Goal: Information Seeking & Learning: Find specific fact

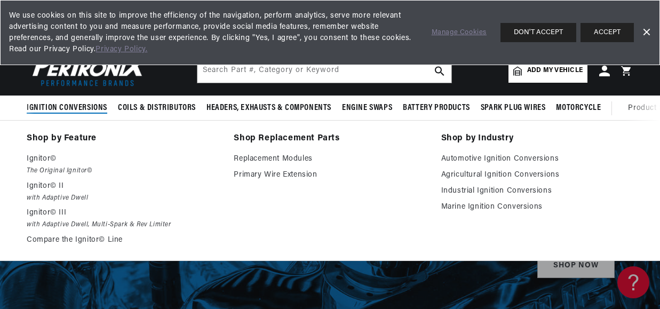
scroll to position [0, 323]
click at [76, 108] on span "Ignition Conversions" at bounding box center [67, 107] width 81 height 11
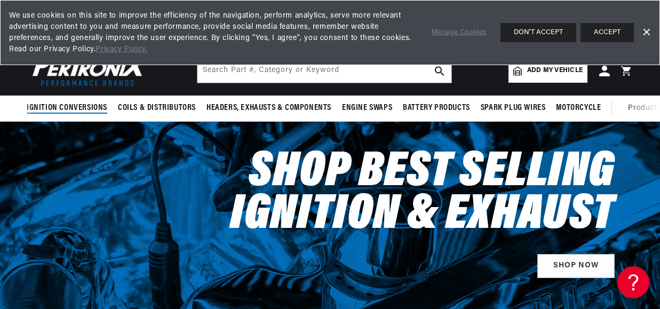
scroll to position [0, 0]
click at [604, 30] on button "ACCEPT" at bounding box center [606, 32] width 53 height 19
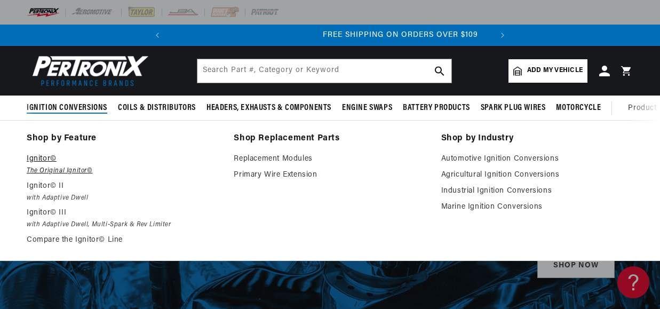
scroll to position [0, 323]
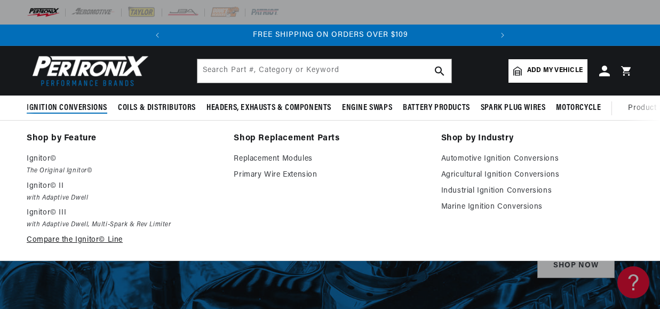
click at [45, 244] on link "Compare the Ignitor© Line" at bounding box center [123, 240] width 192 height 13
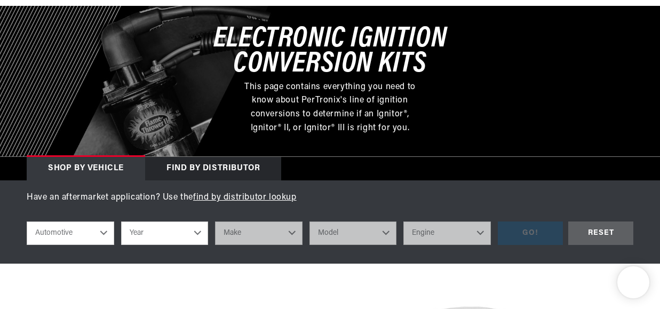
scroll to position [190, 0]
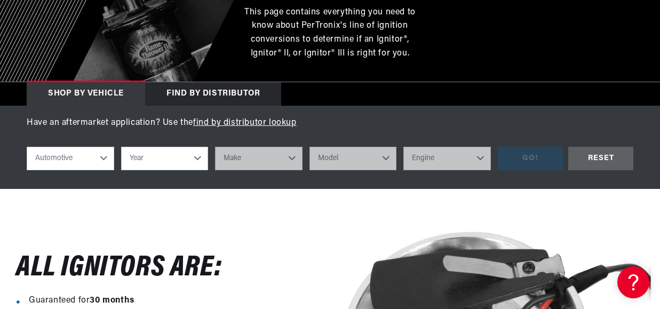
click at [101, 157] on select "Automotive Agricultural Industrial Marine Motorcycle" at bounding box center [70, 158] width 87 height 23
select select "Marine"
select select "1987"
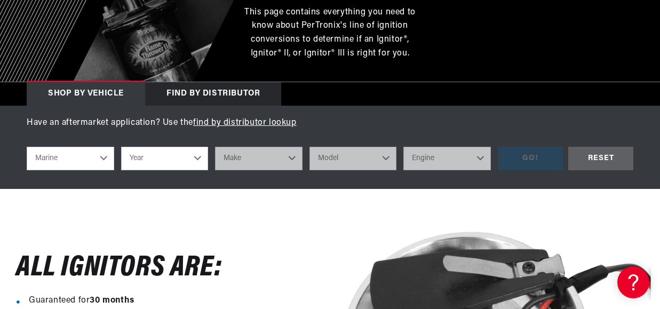
select select "1987"
select select "Crusader-(Thermo-Electron)"
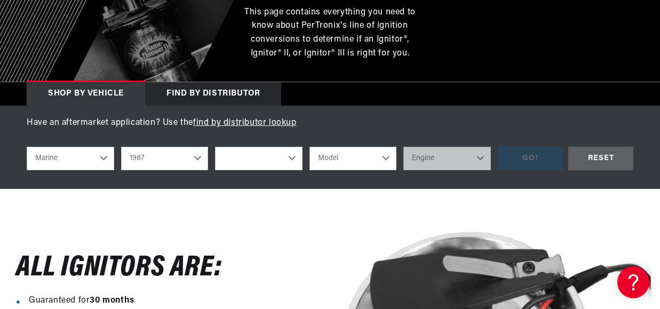
select select "Crusader-(Thermo-Electron)"
click at [586, 156] on div "RESET" at bounding box center [600, 159] width 65 height 24
select select "Automotive"
select select "Year"
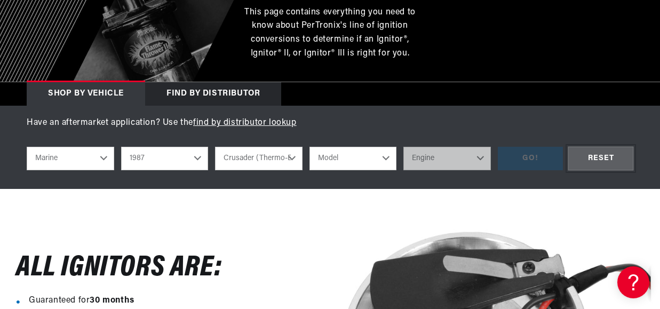
select select "Make"
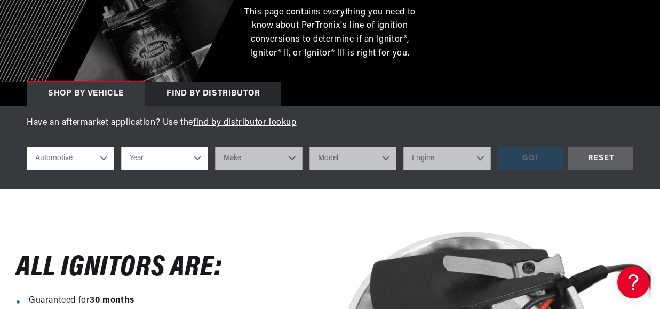
select select "Marine"
select select "1987"
select select "Crusader-(Thermo-Electron)"
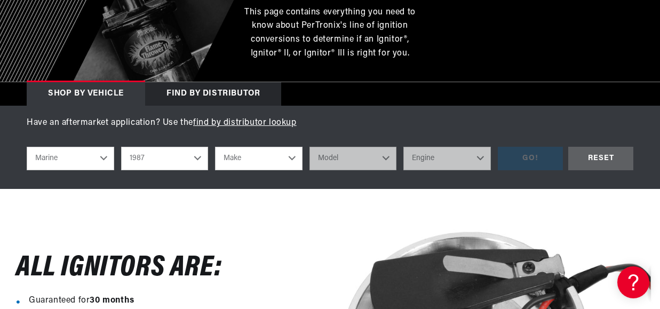
select select "Crusader-(Thermo-Electron)"
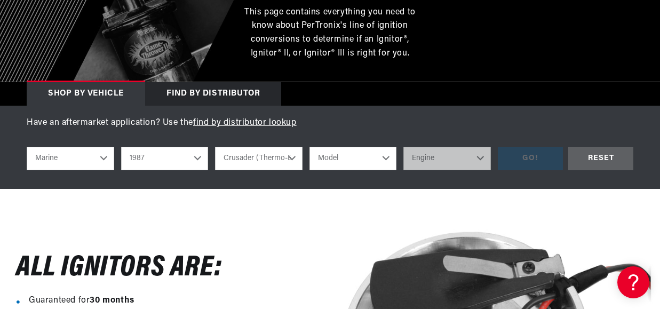
scroll to position [0, 323]
select select "305"
select select "8"
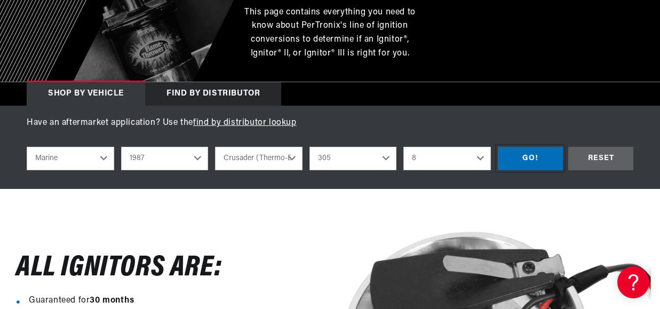
click at [526, 159] on div "GO!" at bounding box center [529, 159] width 65 height 24
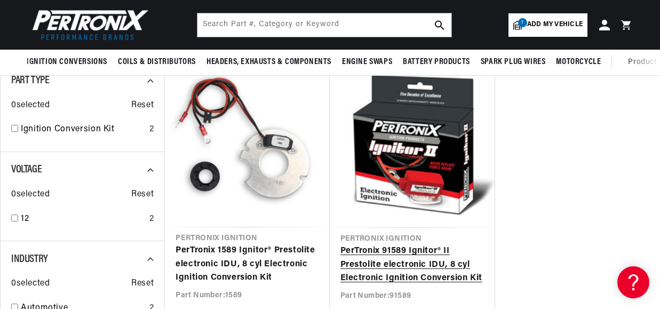
scroll to position [139, 0]
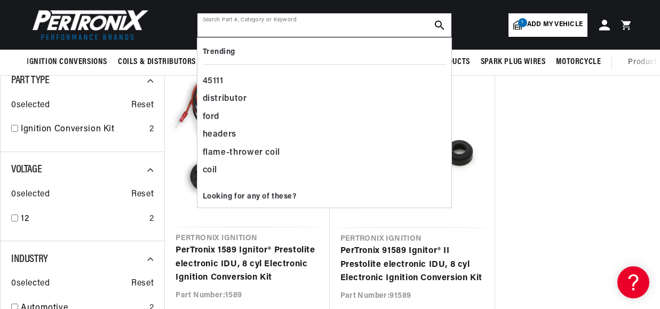
click at [299, 30] on input "text" at bounding box center [324, 24] width 254 height 23
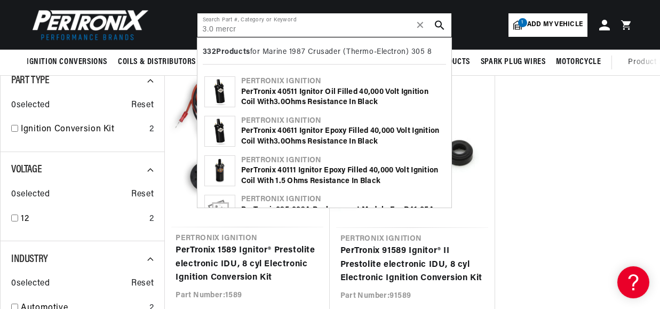
scroll to position [0, 0]
type input "3.0"
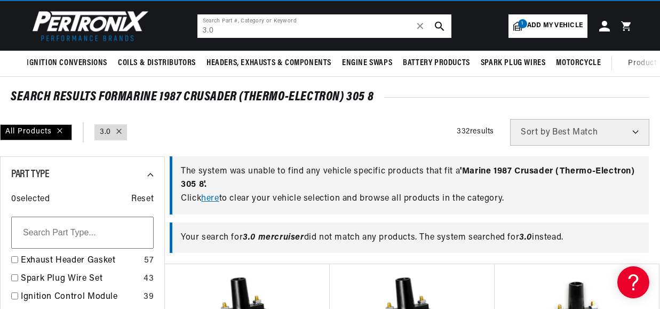
scroll to position [0, 323]
drag, startPoint x: 312, startPoint y: 28, endPoint x: 157, endPoint y: 21, distance: 154.8
click at [157, 21] on header "BETTER SEARCH RESULTS Add your vehicle's year, make, and model to find parts be…" at bounding box center [330, 26] width 660 height 50
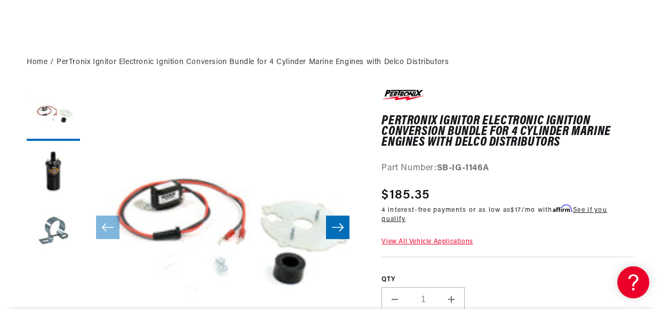
scroll to position [100, 0]
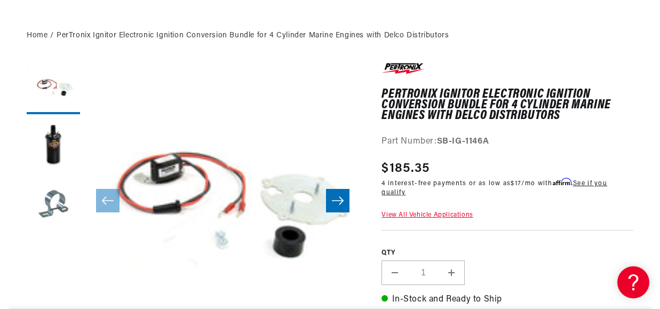
click at [428, 213] on link "View All Vehicle Applications" at bounding box center [426, 215] width 91 height 6
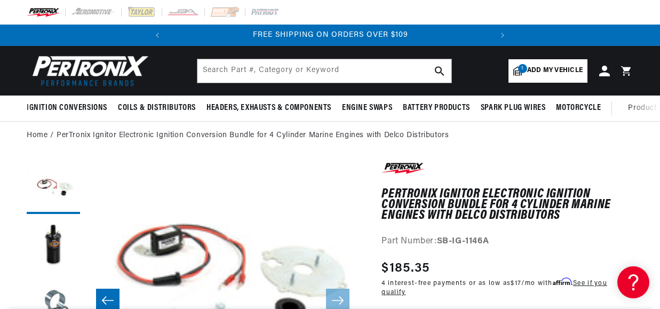
scroll to position [28, 0]
click at [51, 240] on button "Load image 2 in gallery view" at bounding box center [53, 245] width 53 height 53
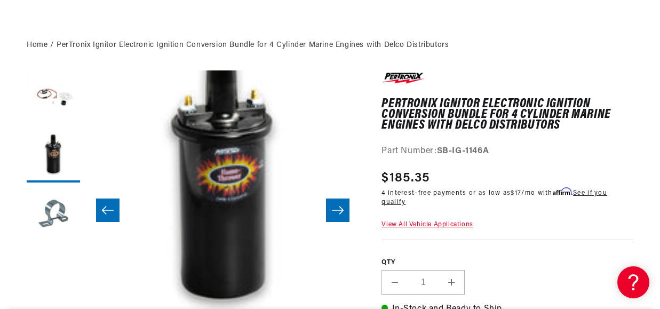
scroll to position [0, 0]
click at [49, 214] on button "Load image 3 in gallery view" at bounding box center [53, 214] width 53 height 53
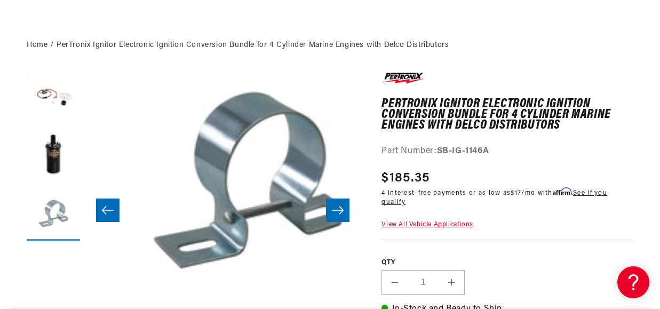
scroll to position [28, 550]
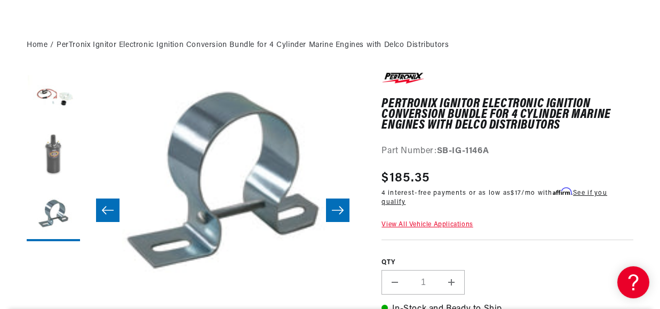
click at [55, 139] on button "Load image 2 in gallery view" at bounding box center [53, 155] width 53 height 53
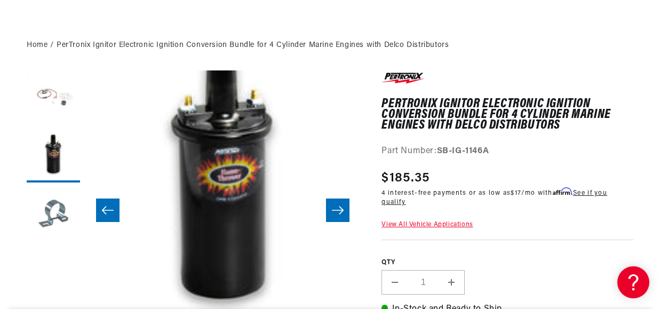
scroll to position [0, 323]
click at [57, 105] on button "Load image 1 in gallery view" at bounding box center [53, 96] width 53 height 53
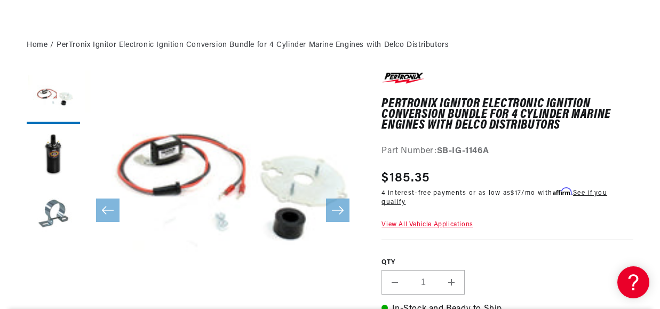
scroll to position [0, 0]
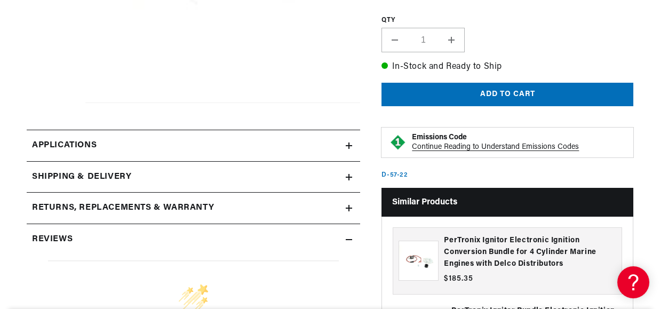
click at [350, 145] on icon at bounding box center [348, 145] width 6 height 6
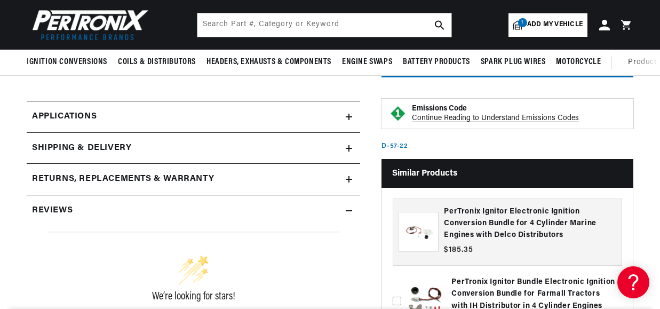
click at [352, 147] on summary "Shipping & Delivery" at bounding box center [193, 148] width 333 height 31
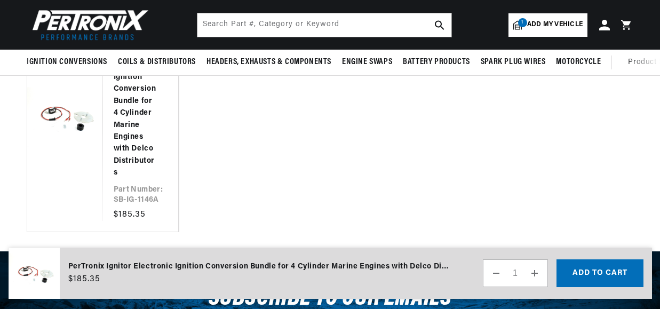
scroll to position [1563, 0]
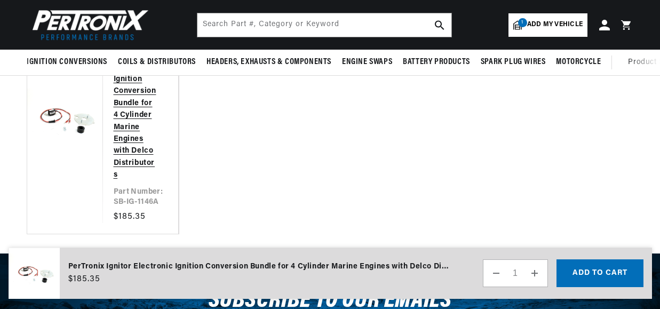
click at [136, 137] on link "PerTronix Ignitor Electronic Ignition Conversion Bundle for 4 Cylinder Marine E…" at bounding box center [136, 109] width 44 height 143
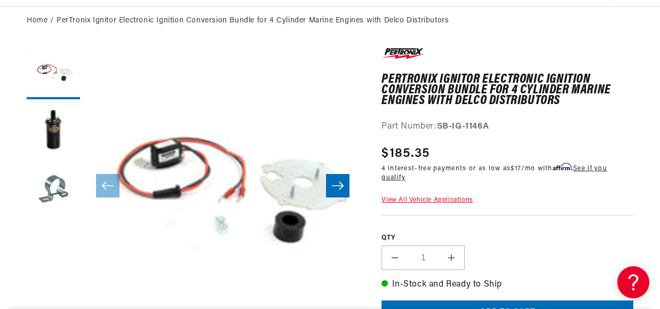
scroll to position [117, 0]
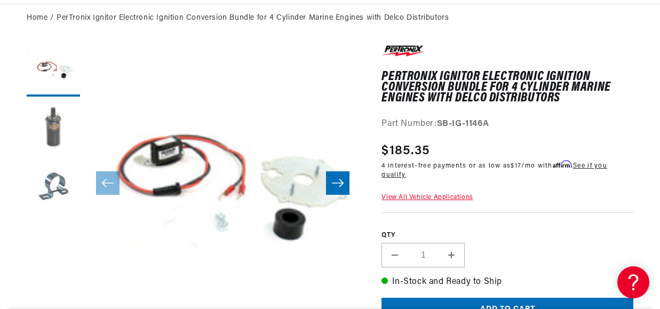
click at [60, 129] on button "Load image 2 in gallery view" at bounding box center [53, 128] width 53 height 53
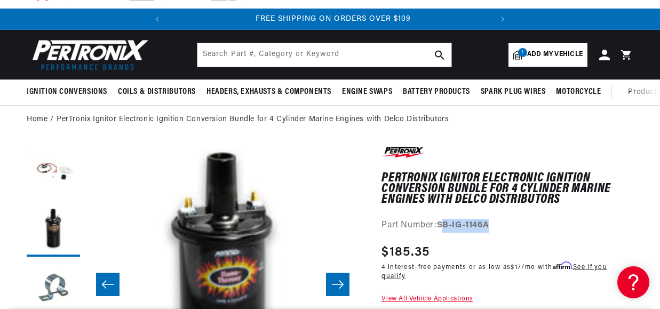
scroll to position [0, 323]
drag, startPoint x: 497, startPoint y: 223, endPoint x: 440, endPoint y: 219, distance: 56.7
click at [440, 219] on div "Part Number: SB-IG-1146A" at bounding box center [507, 226] width 252 height 14
copy strong "SB-IG-1146A"
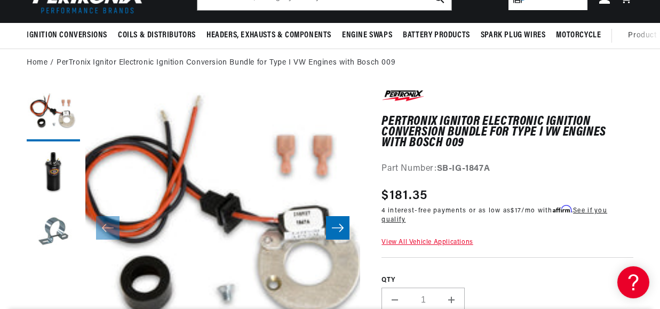
scroll to position [0, 323]
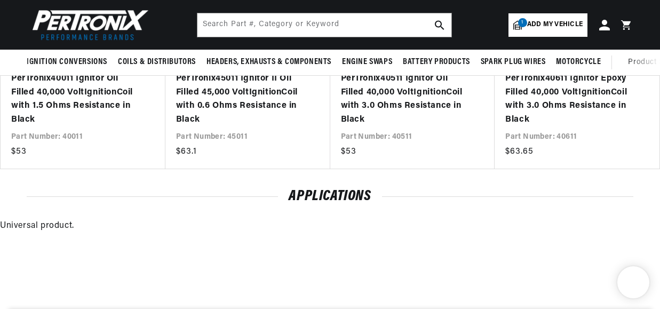
scroll to position [950, 0]
